Goal: Task Accomplishment & Management: Use online tool/utility

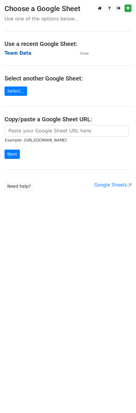
click at [15, 54] on strong "Team Data" at bounding box center [18, 52] width 27 height 5
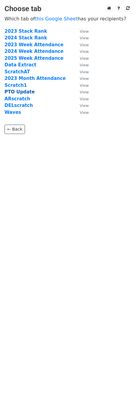
click at [22, 93] on strong "PTO Update" at bounding box center [20, 91] width 30 height 5
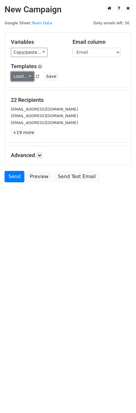
click at [27, 78] on link "Load..." at bounding box center [22, 76] width 23 height 9
click at [34, 90] on link "PTO Update" at bounding box center [34, 91] width 47 height 10
click at [26, 132] on link "+19 more" at bounding box center [23, 133] width 25 height 8
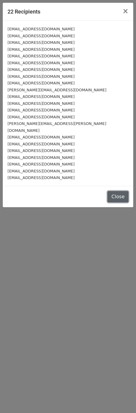
click at [114, 191] on button "Close" at bounding box center [117, 196] width 21 height 11
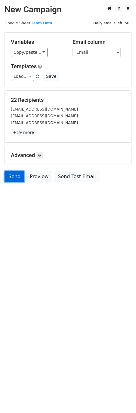
click at [14, 178] on link "Send" at bounding box center [15, 176] width 20 height 11
